Goal: Transaction & Acquisition: Subscribe to service/newsletter

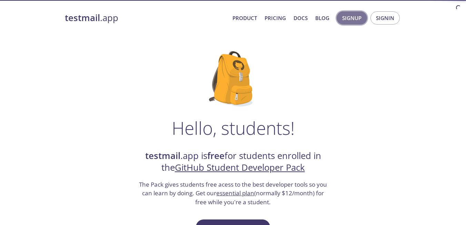
click at [351, 18] on span "Signup" at bounding box center [351, 17] width 19 height 9
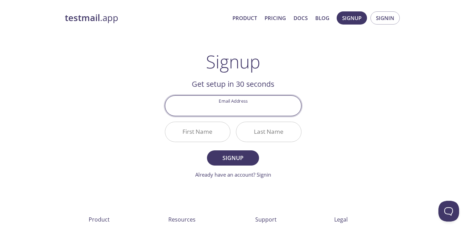
click at [236, 109] on input "Email Address" at bounding box center [233, 106] width 136 height 20
click at [375, 129] on div "testmail .app Product Pricing Docs Blog Signup Signin Signup Get setup in 30 se…" at bounding box center [233, 165] width 353 height 317
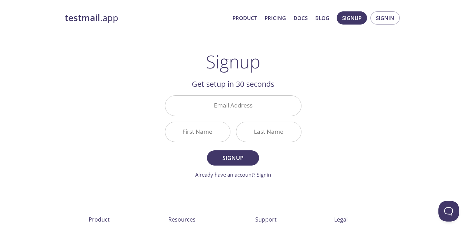
scroll to position [48, 0]
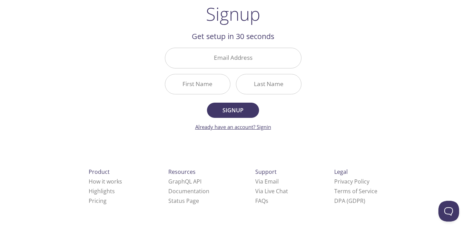
click at [253, 124] on link "Already have an account? Signin" at bounding box center [233, 126] width 76 height 7
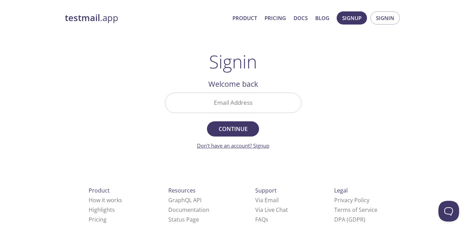
click at [257, 144] on link "Don't have an account? Signup" at bounding box center [233, 145] width 72 height 7
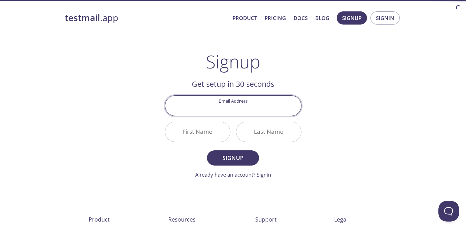
click at [245, 102] on input "Email Address" at bounding box center [233, 106] width 136 height 20
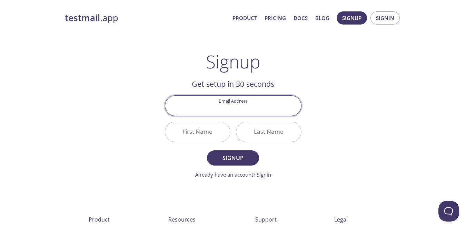
click at [357, 107] on div "testmail .app Product Pricing Docs Blog Signup Signin Signup Get setup in 30 se…" at bounding box center [233, 165] width 353 height 317
click at [271, 103] on input "Email Address" at bounding box center [233, 106] width 136 height 20
click at [344, 112] on div "testmail .app Product Pricing Docs Blog Signup Signin Signup Get setup in 30 se…" at bounding box center [233, 165] width 353 height 317
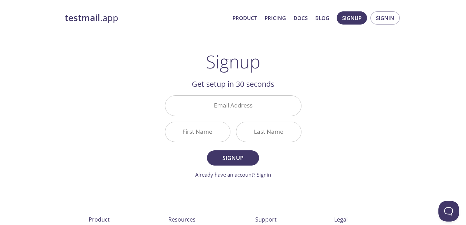
click at [257, 125] on input "Last Name" at bounding box center [268, 132] width 65 height 20
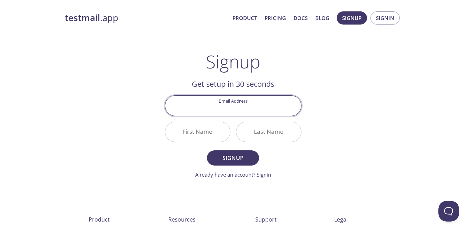
click at [249, 105] on input "Email Address" at bounding box center [233, 106] width 136 height 20
type input "[EMAIL_ADDRESS][DOMAIN_NAME]"
click at [270, 132] on input "Last Name" at bounding box center [268, 132] width 65 height 20
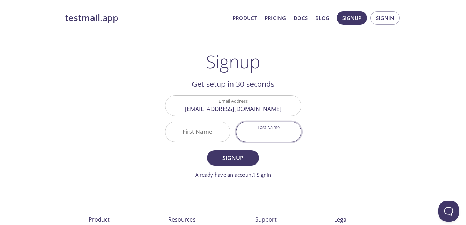
type input "O"
type input "Samy"
click at [211, 133] on input "First Name" at bounding box center [197, 132] width 65 height 20
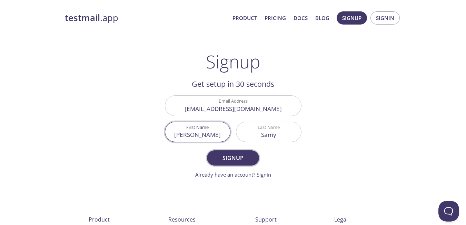
type input "[PERSON_NAME]"
click at [220, 160] on span "Signup" at bounding box center [233, 158] width 37 height 10
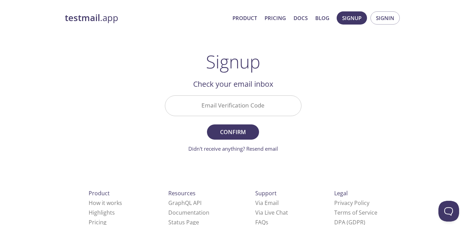
click at [247, 103] on input "Email Verification Code" at bounding box center [233, 106] width 136 height 20
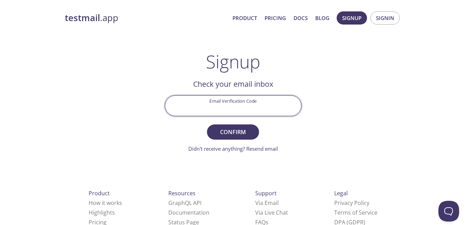
paste input "LRA7854"
type input "LRA7854"
click at [229, 133] on span "Confirm" at bounding box center [233, 132] width 37 height 10
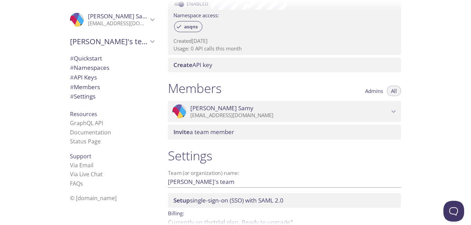
scroll to position [266, 0]
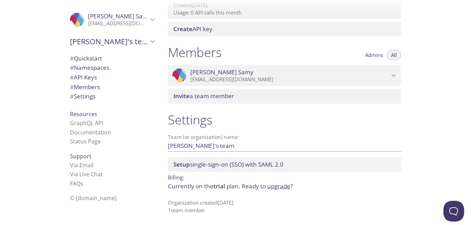
click at [148, 17] on icon "Osama Samy" at bounding box center [152, 19] width 9 height 9
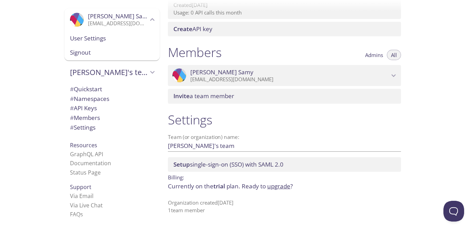
click at [86, 39] on span "User Settings" at bounding box center [112, 38] width 84 height 9
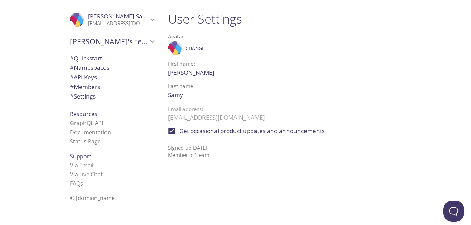
click at [83, 98] on span "# Settings" at bounding box center [83, 96] width 26 height 8
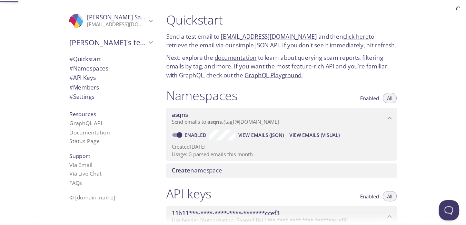
scroll to position [266, 0]
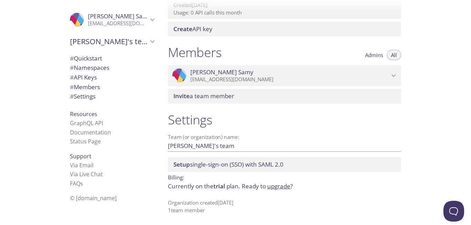
click at [203, 138] on label "Team (or organization) name:" at bounding box center [204, 136] width 72 height 5
click at [203, 140] on input "[PERSON_NAME]'s team" at bounding box center [273, 145] width 211 height 11
click at [199, 142] on input "[PERSON_NAME]'s team" at bounding box center [273, 145] width 211 height 11
click at [273, 187] on link "upgrade" at bounding box center [278, 186] width 23 height 8
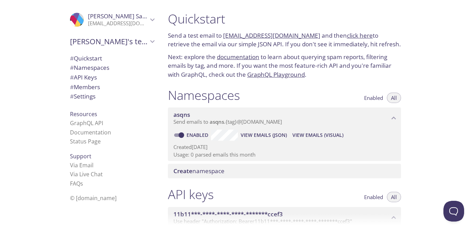
click at [212, 119] on span "asqns" at bounding box center [217, 121] width 14 height 7
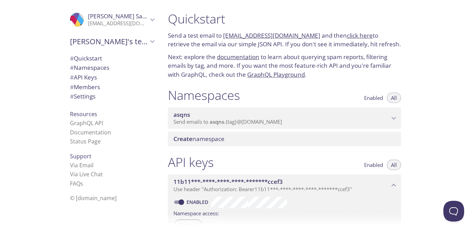
click at [259, 119] on span "Send emails to asqns . {tag} @[DOMAIN_NAME]" at bounding box center [227, 121] width 109 height 7
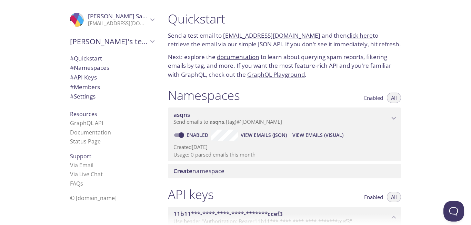
click at [259, 119] on span "Send emails to asqns . {tag} @[DOMAIN_NAME]" at bounding box center [227, 121] width 109 height 7
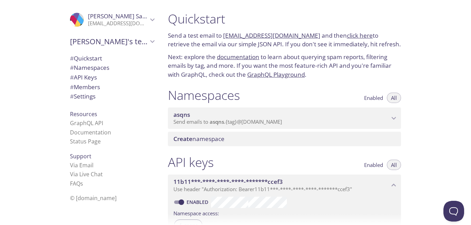
click at [259, 119] on span "Send emails to asqns . {tag} @[DOMAIN_NAME]" at bounding box center [227, 121] width 109 height 7
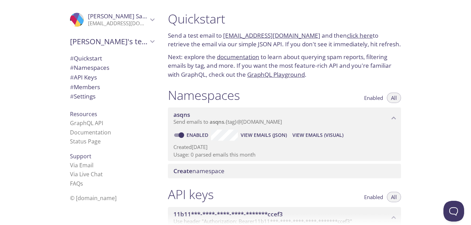
click at [259, 119] on span "Send emails to asqns . {tag} @[DOMAIN_NAME]" at bounding box center [227, 121] width 109 height 7
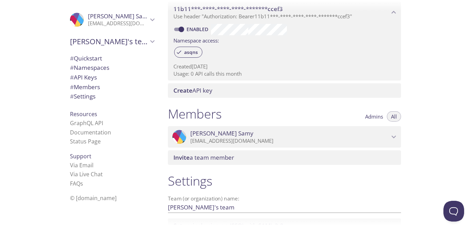
scroll to position [234, 0]
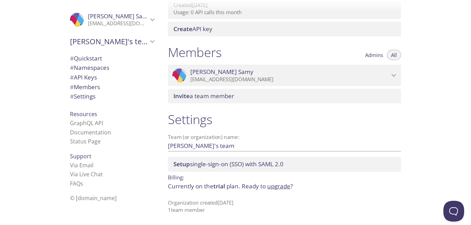
click at [233, 163] on span "Setup single-sign-on (SSO) with SAML 2.0" at bounding box center [228, 164] width 110 height 8
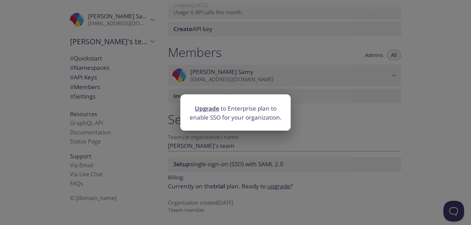
click at [347, 127] on div "Upgrade to Enterprise plan to enable SSO for your organization." at bounding box center [235, 112] width 471 height 225
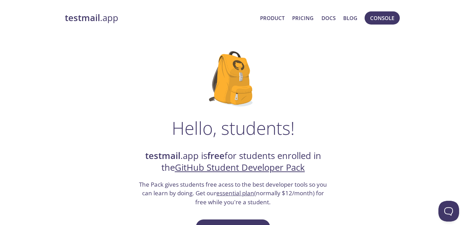
scroll to position [58, 0]
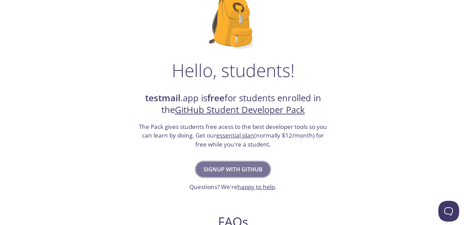
click at [255, 170] on span "Signup with GitHub" at bounding box center [232, 169] width 59 height 10
